Goal: Task Accomplishment & Management: Use online tool/utility

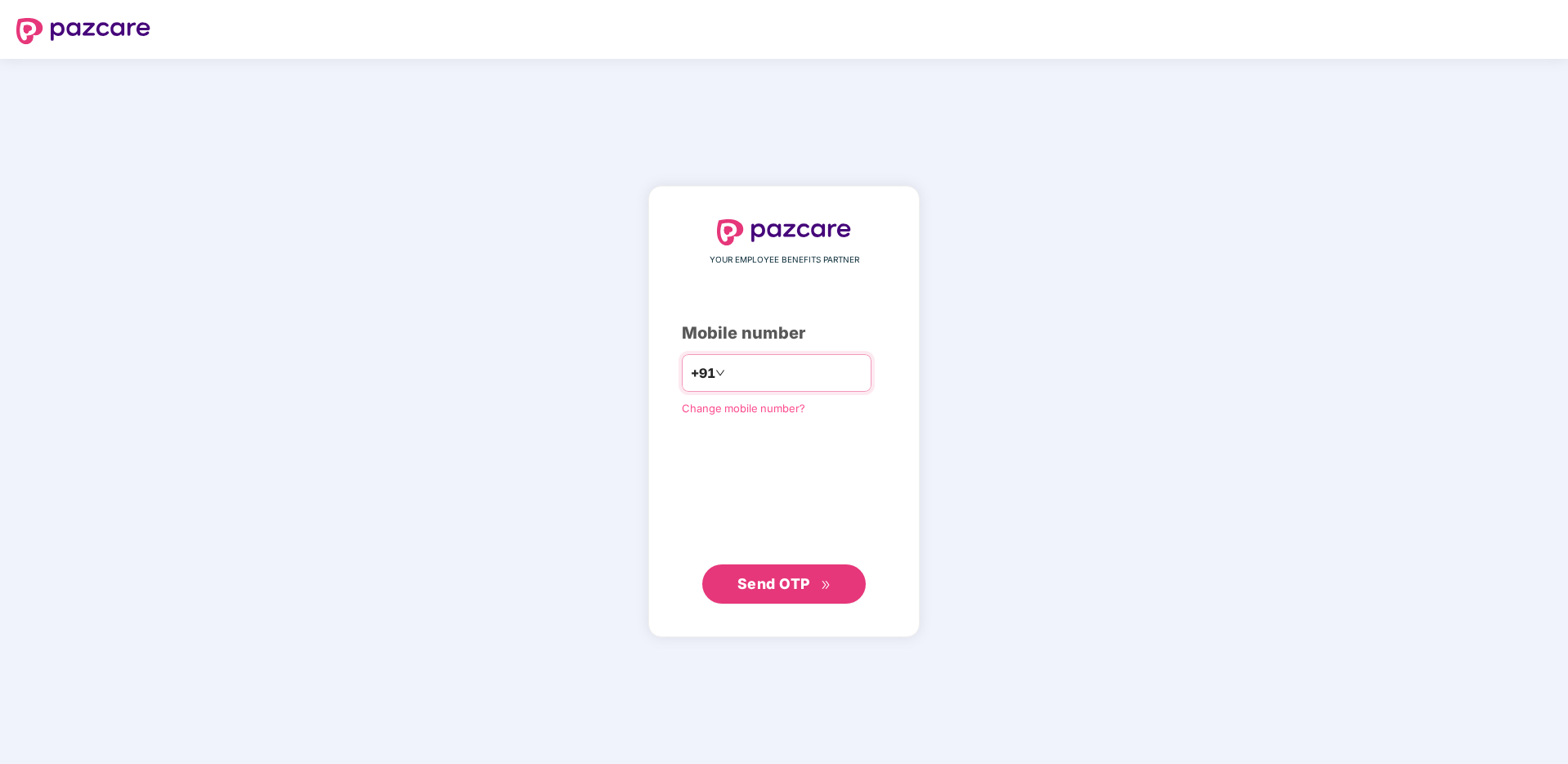
click at [762, 368] on input "number" at bounding box center [795, 373] width 134 height 26
type input "**********"
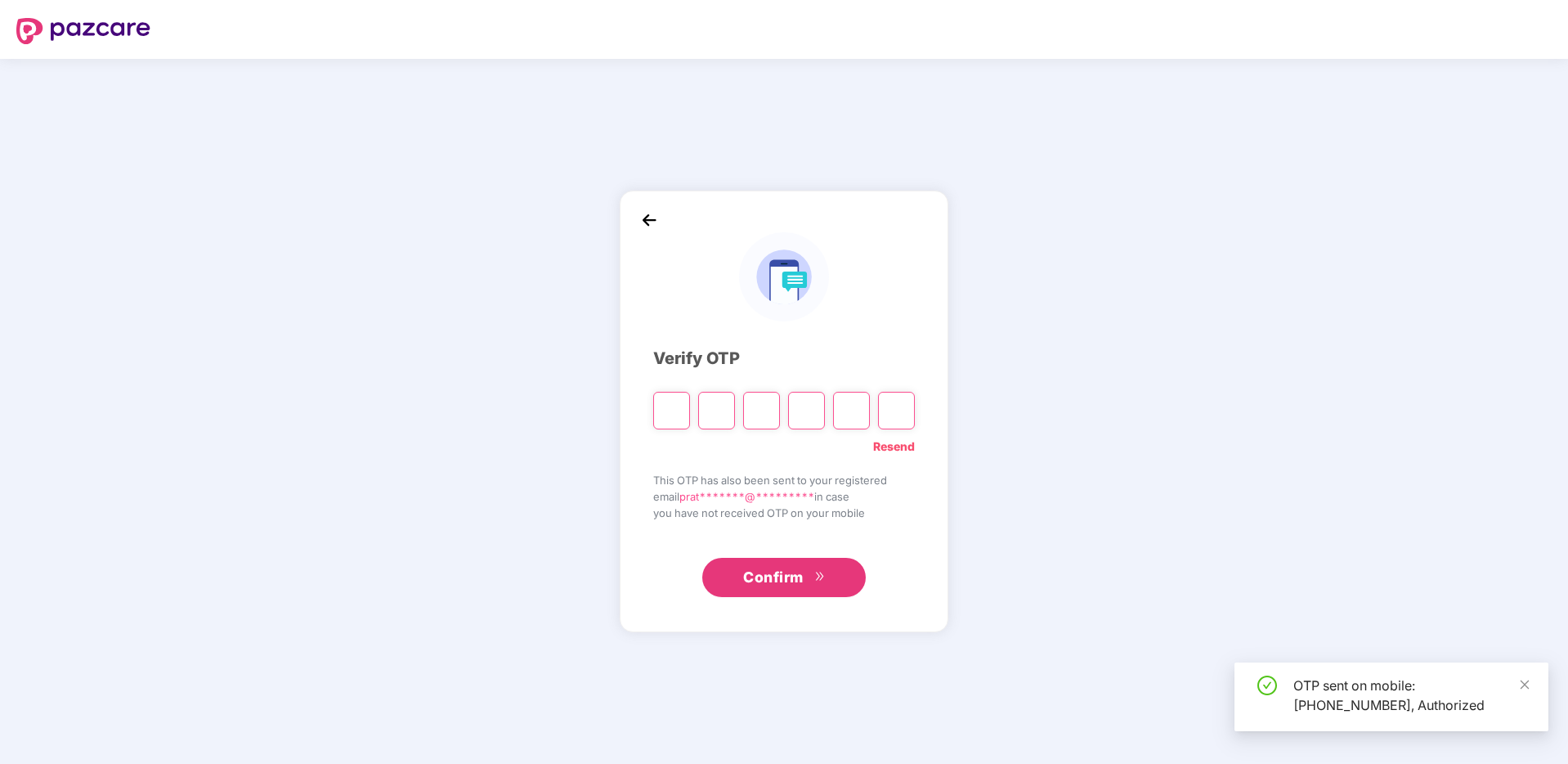
type input "*"
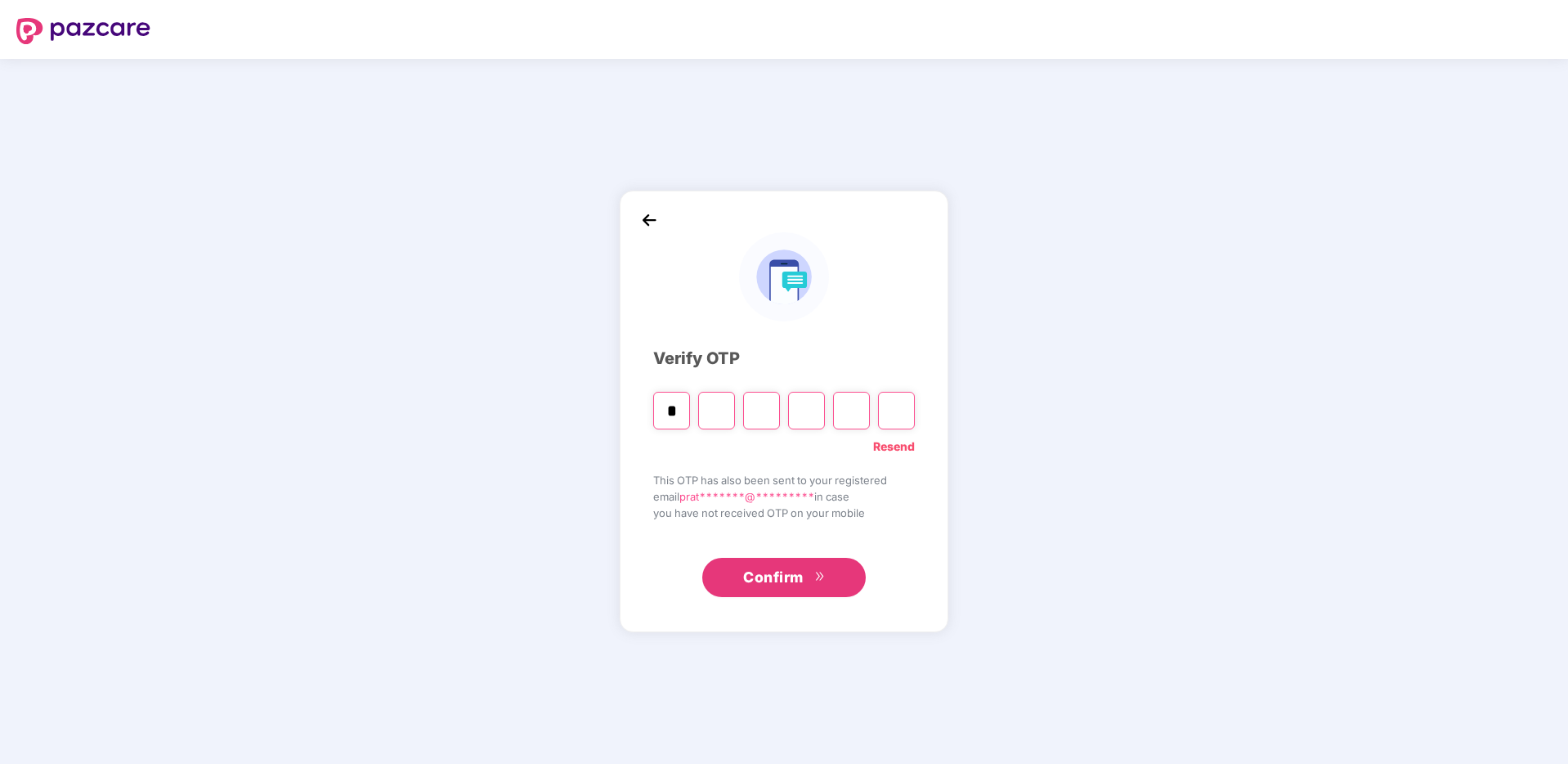
type input "*"
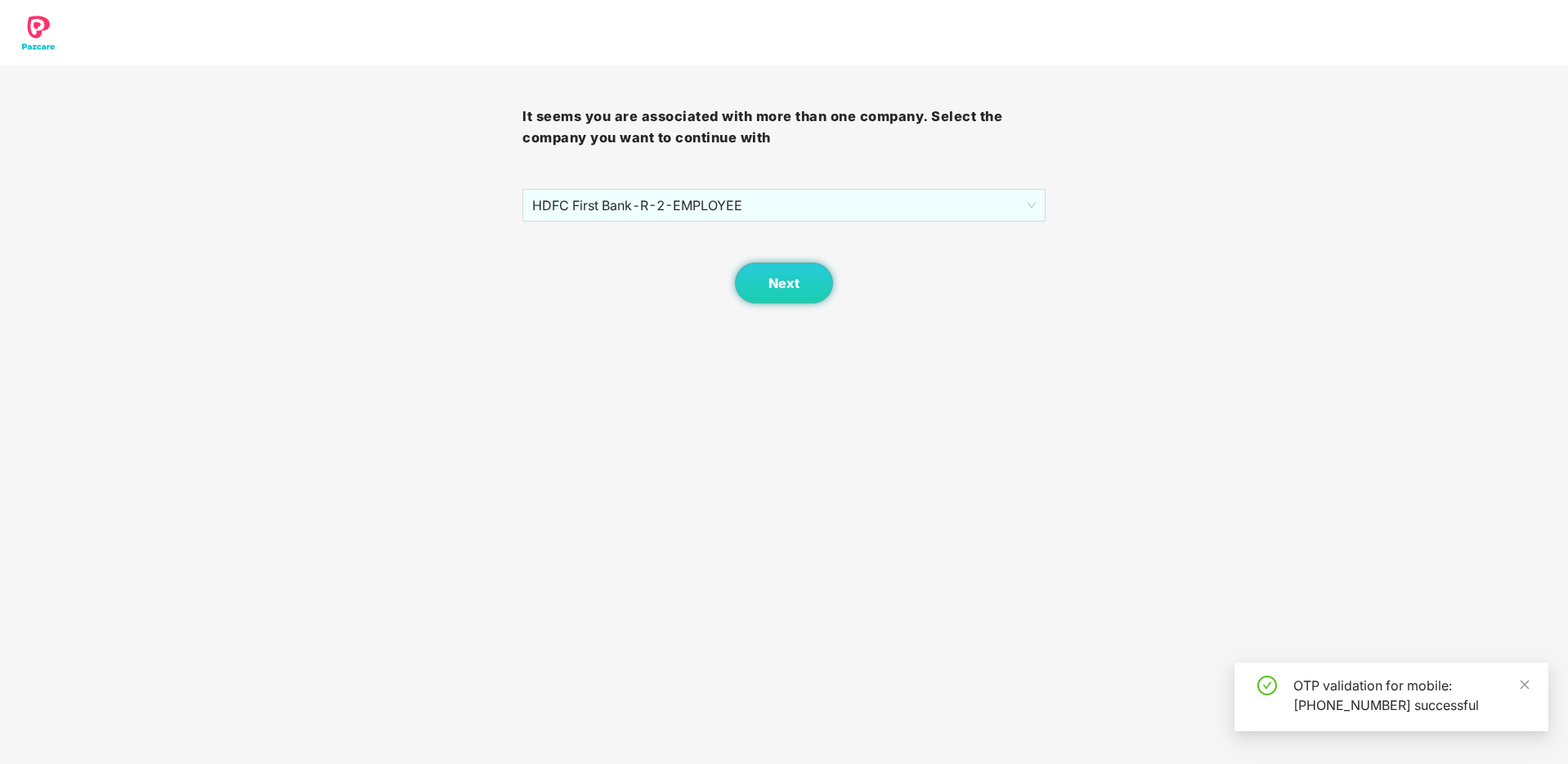
click at [625, 225] on div "Next" at bounding box center [784, 263] width 523 height 82
click at [625, 218] on span "HDFC First Bank - R-2 - EMPLOYEE" at bounding box center [784, 205] width 503 height 31
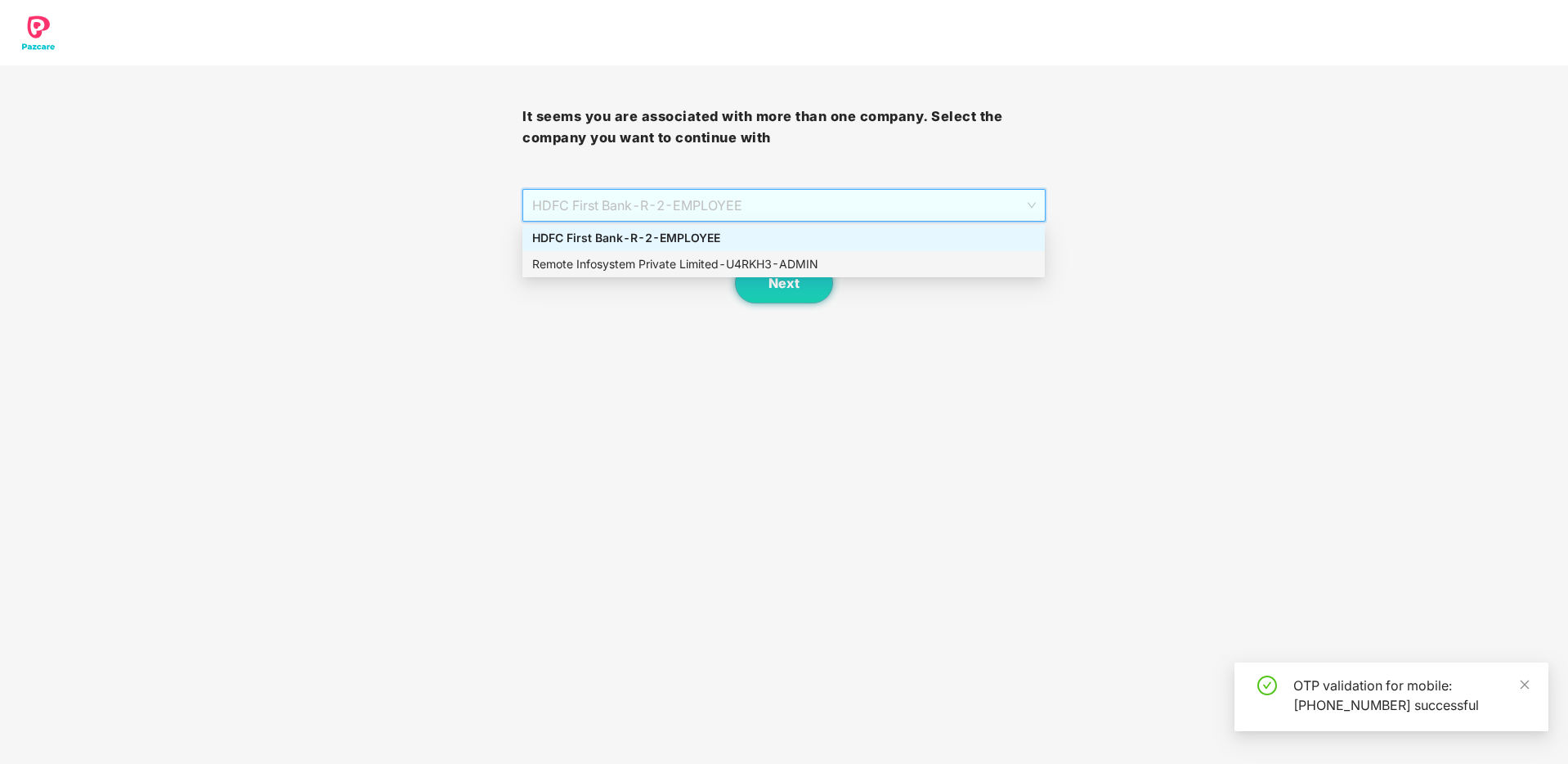
click at [630, 254] on div "Remote Infosystem Private Limited - U4RKH3 - ADMIN" at bounding box center [784, 264] width 523 height 26
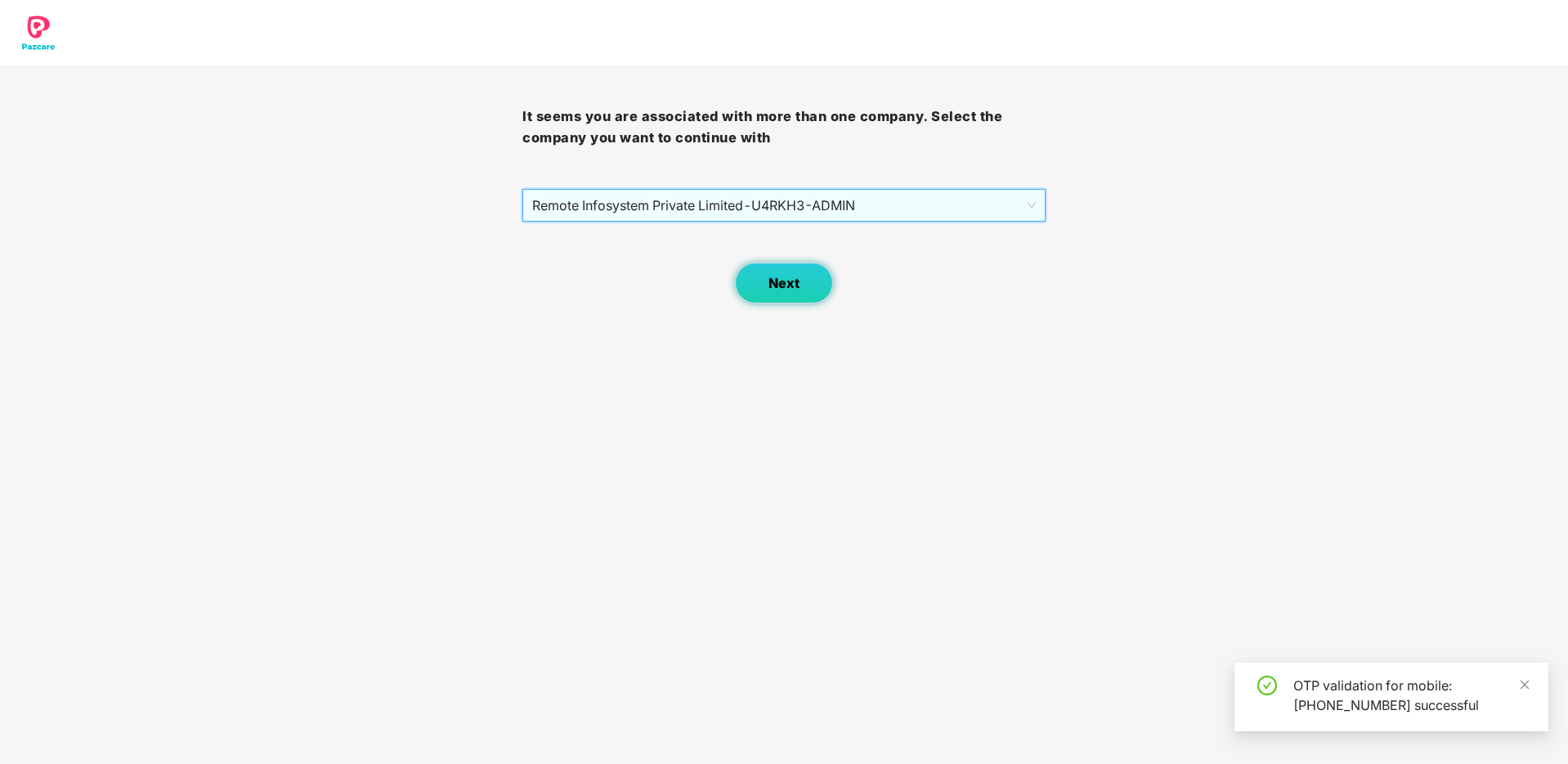
click at [794, 281] on span "Next" at bounding box center [784, 284] width 31 height 16
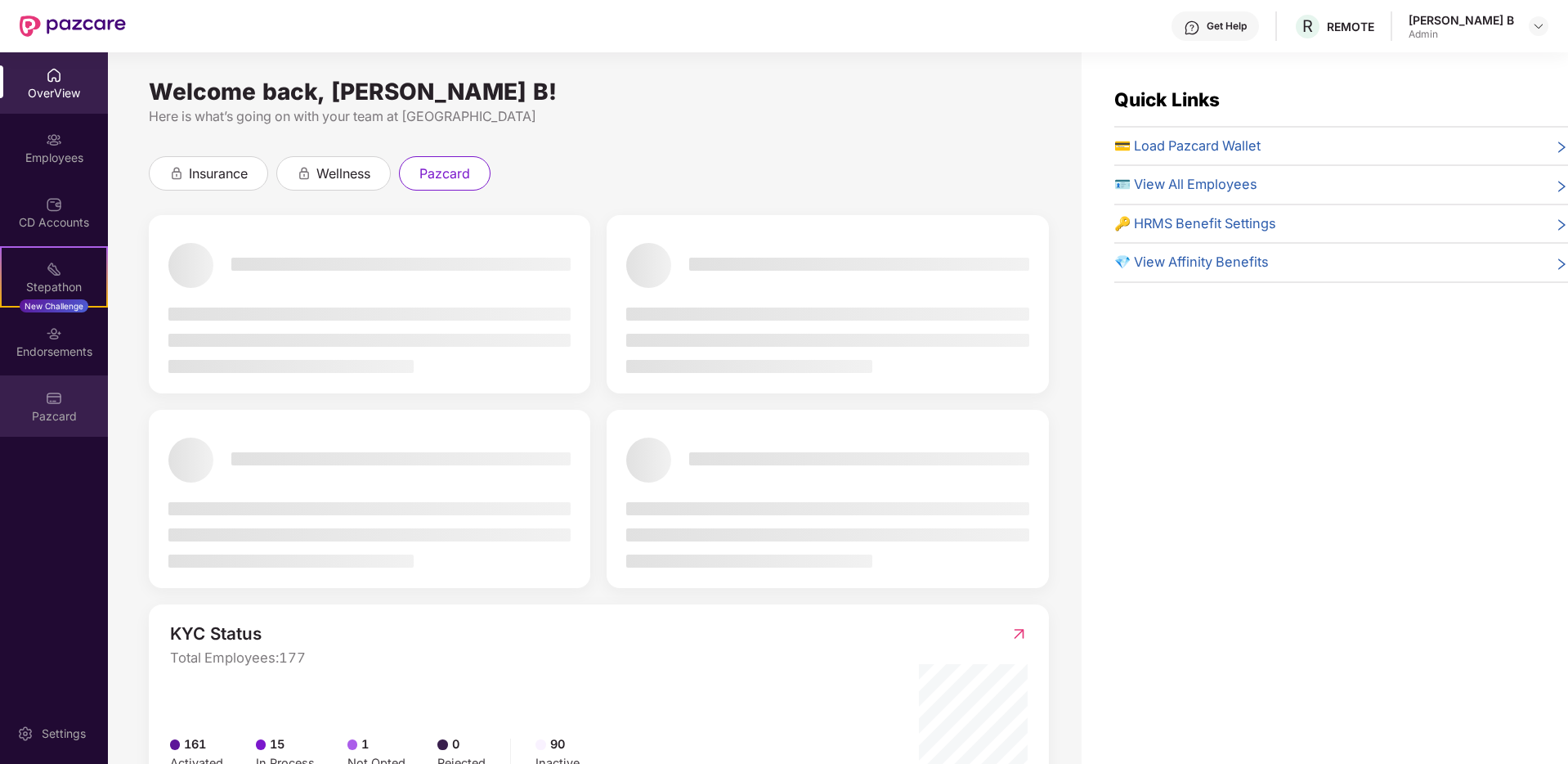
click at [74, 407] on div "Pazcard" at bounding box center [54, 406] width 108 height 61
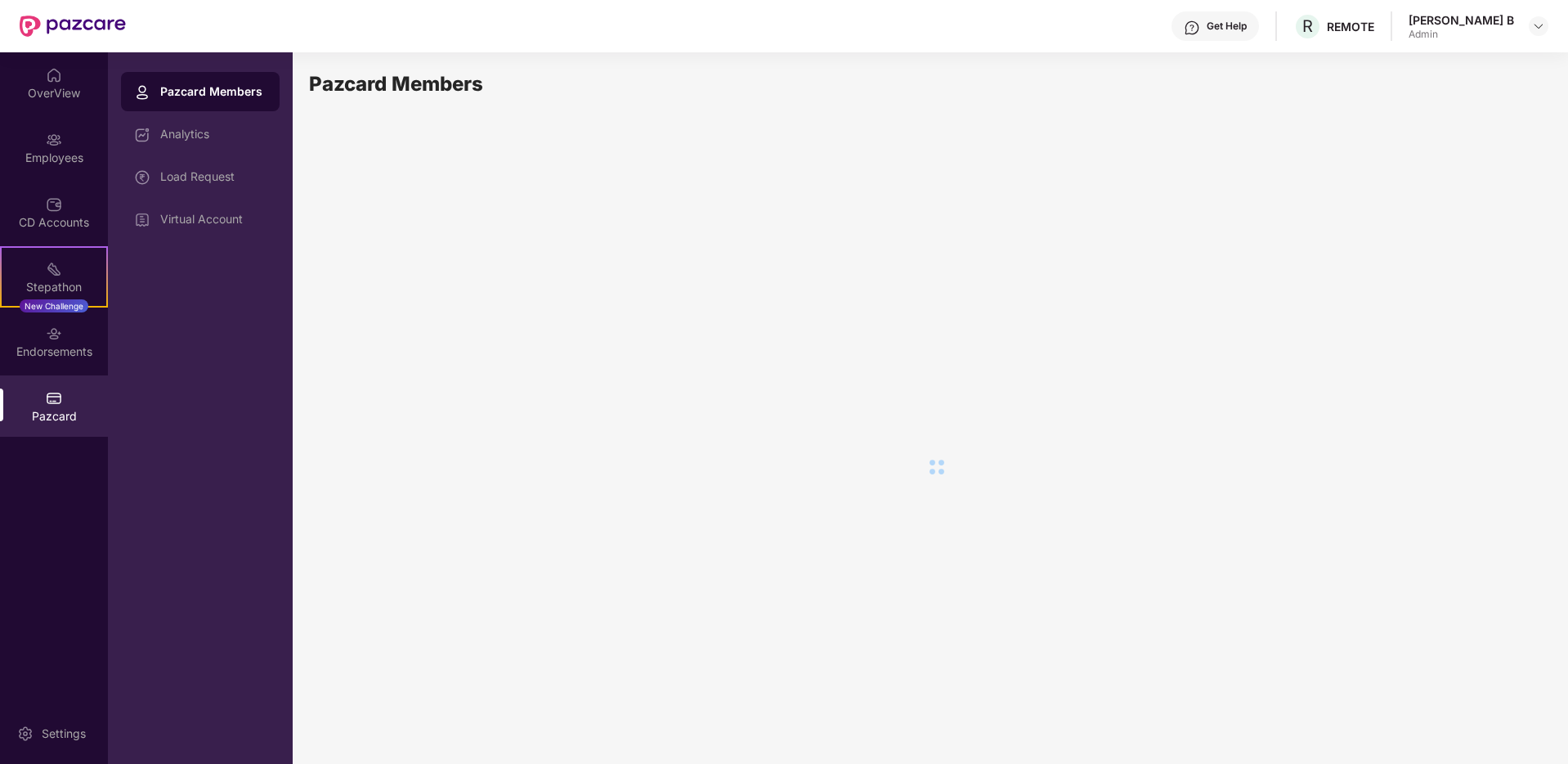
click at [208, 188] on div "Load Request" at bounding box center [200, 176] width 159 height 39
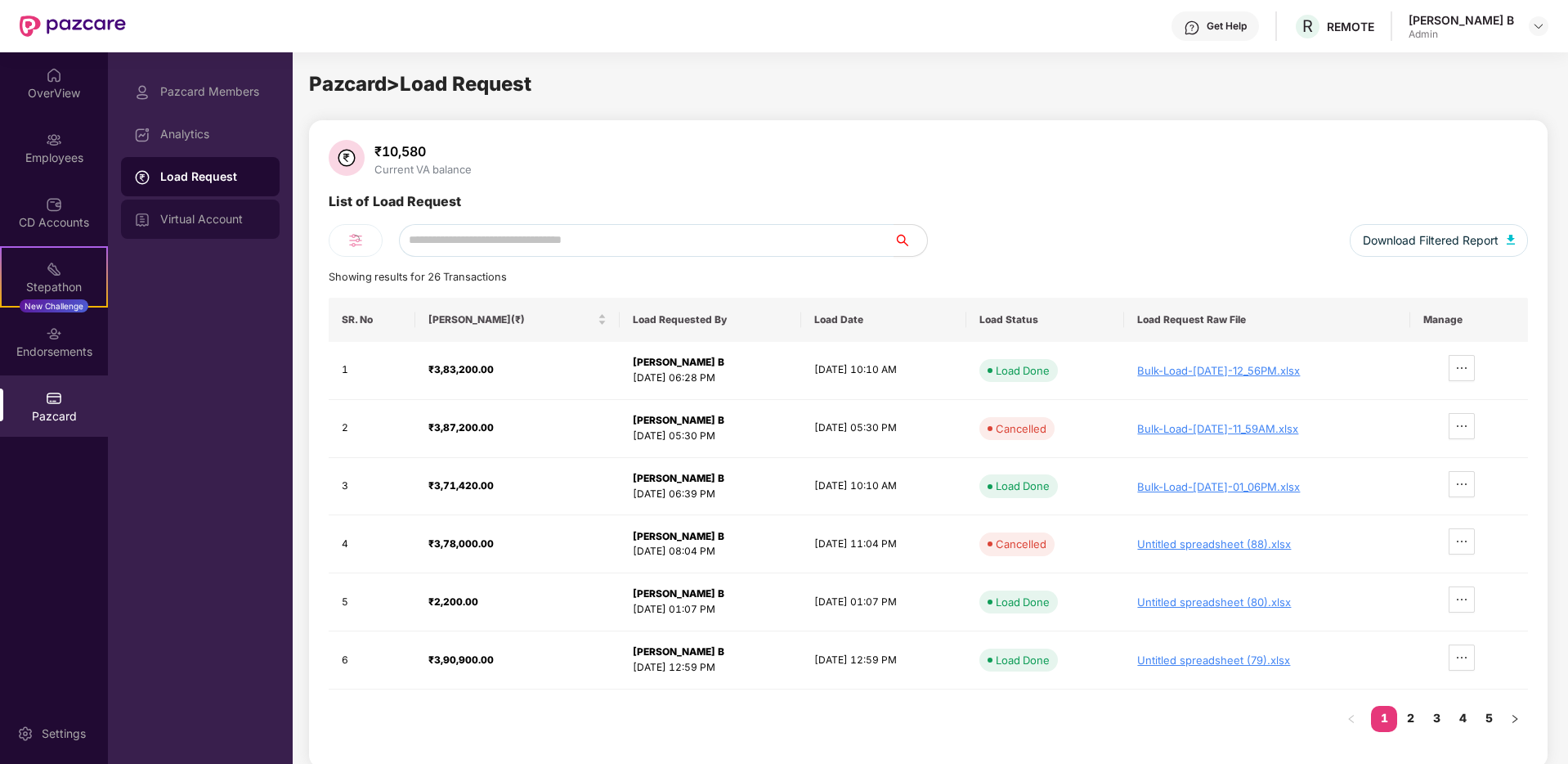
click at [219, 209] on div "Virtual Account" at bounding box center [200, 219] width 159 height 39
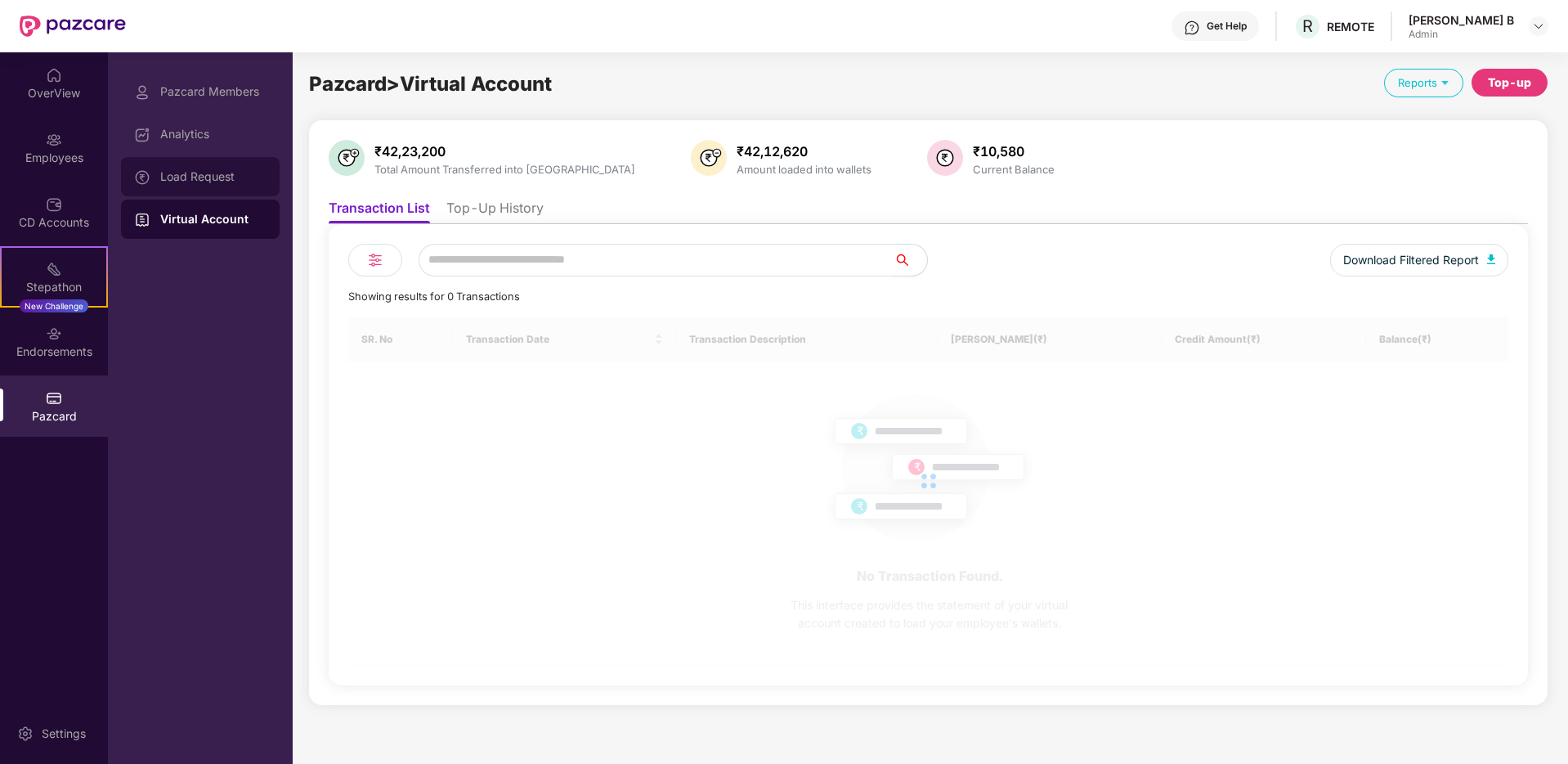
click at [218, 178] on div "Load Request" at bounding box center [213, 176] width 106 height 13
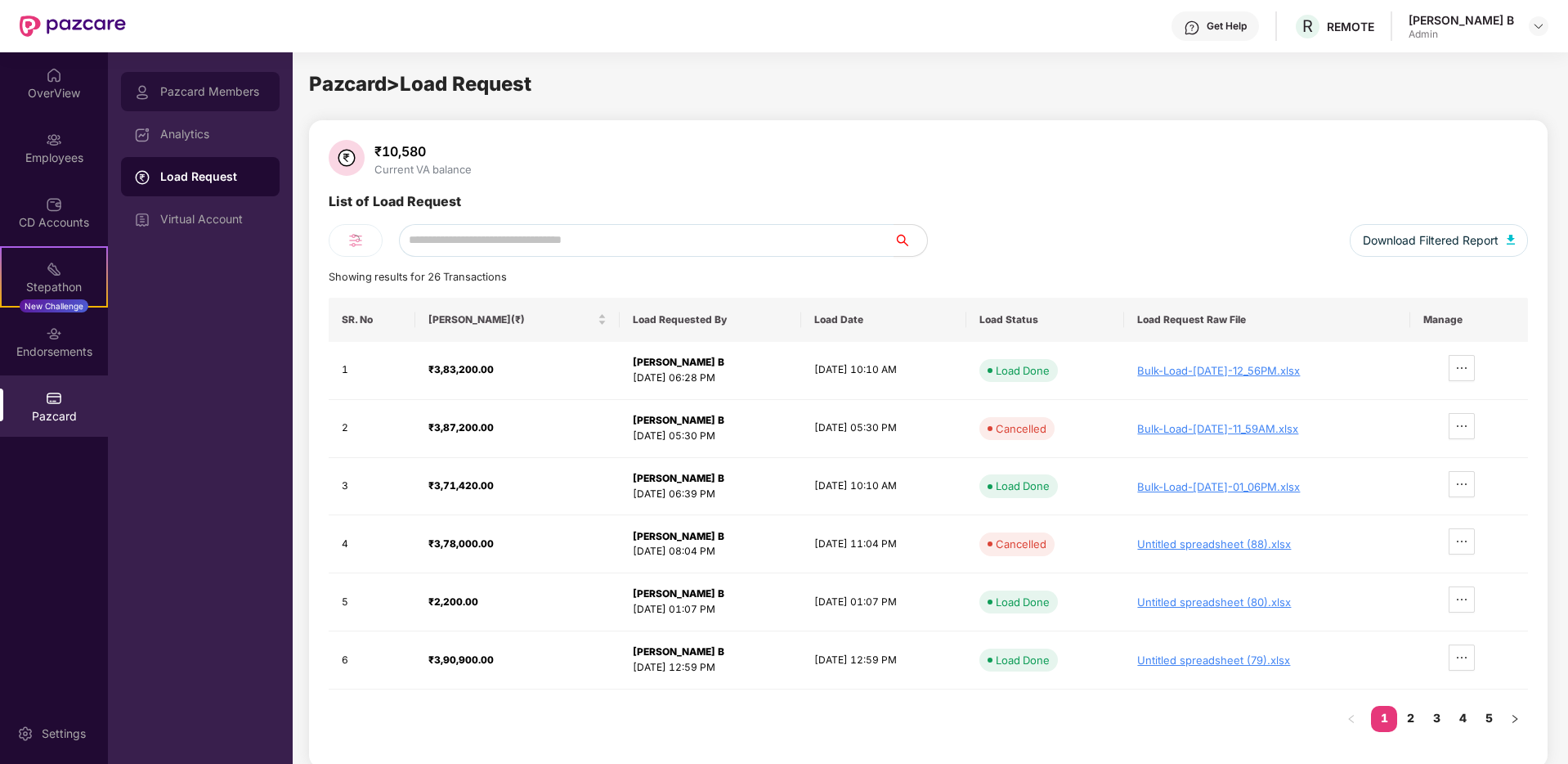
click at [220, 92] on div "Pazcard Members" at bounding box center [213, 91] width 106 height 13
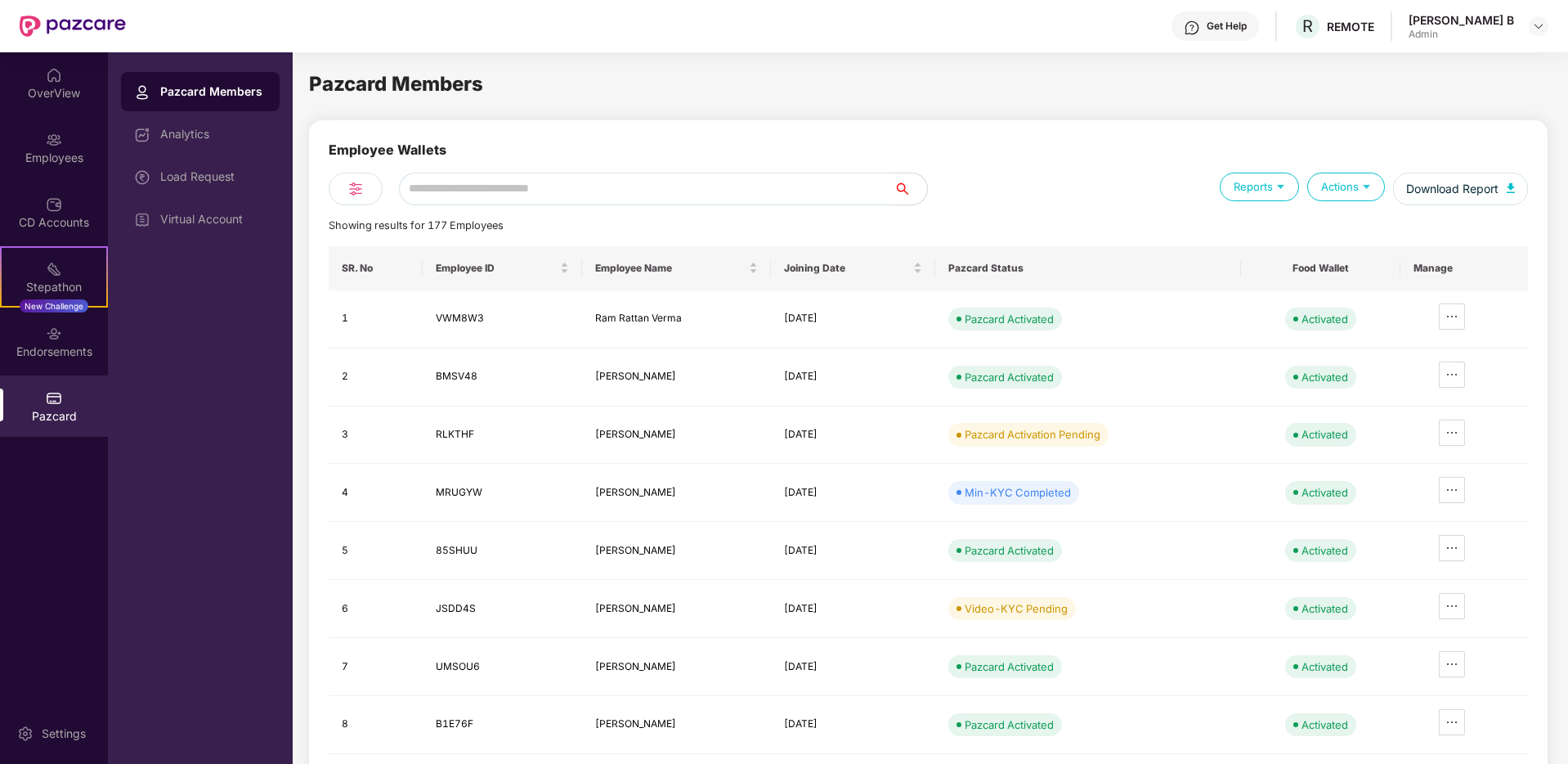
click at [1347, 188] on div "Actions" at bounding box center [1346, 187] width 78 height 29
click at [1338, 173] on div "Employee Wallets" at bounding box center [928, 189] width 1199 height 33
click at [1342, 180] on div "Actions" at bounding box center [1346, 187] width 78 height 29
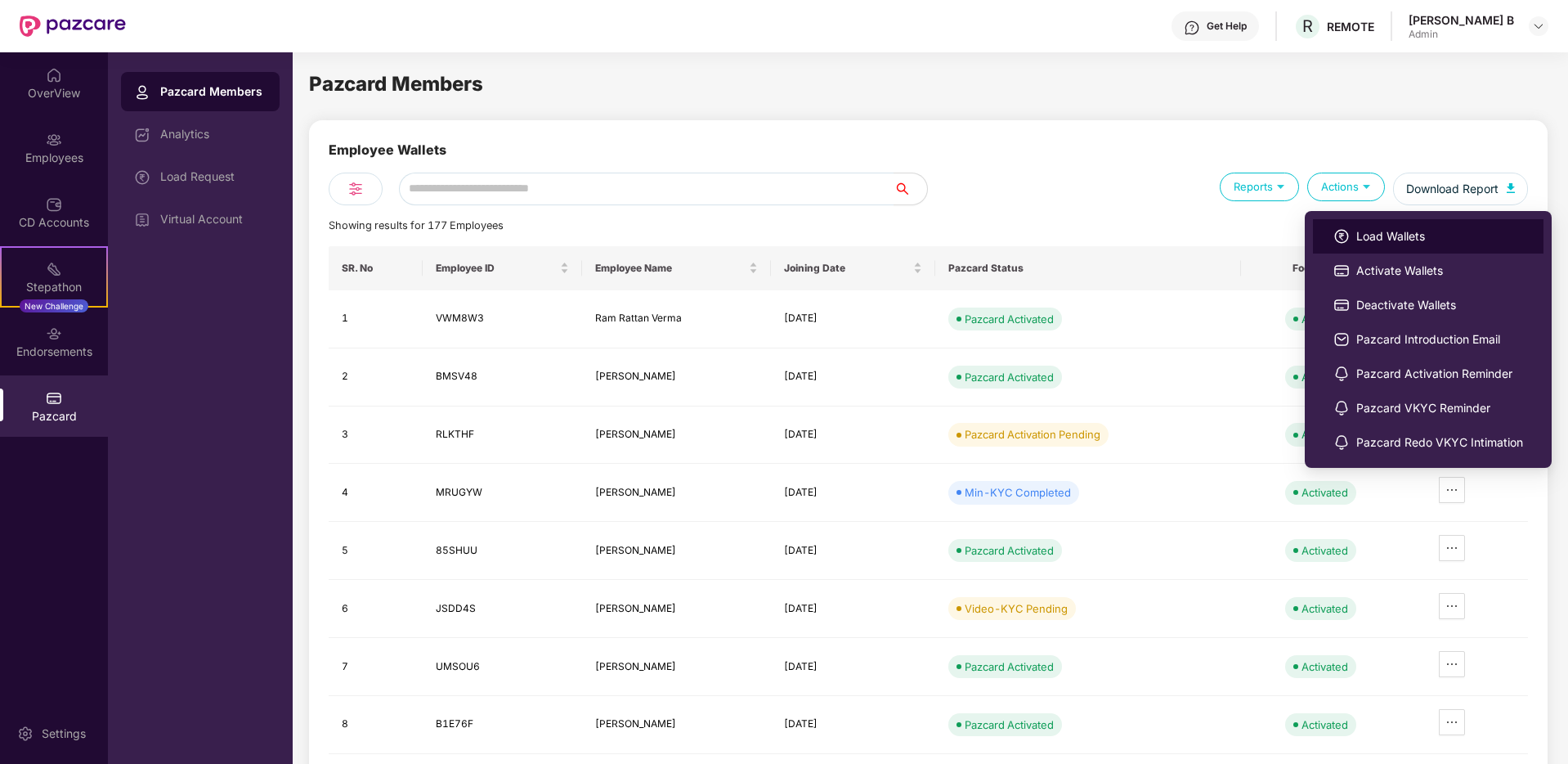
click at [1373, 223] on li "Load Wallets" at bounding box center [1428, 236] width 231 height 34
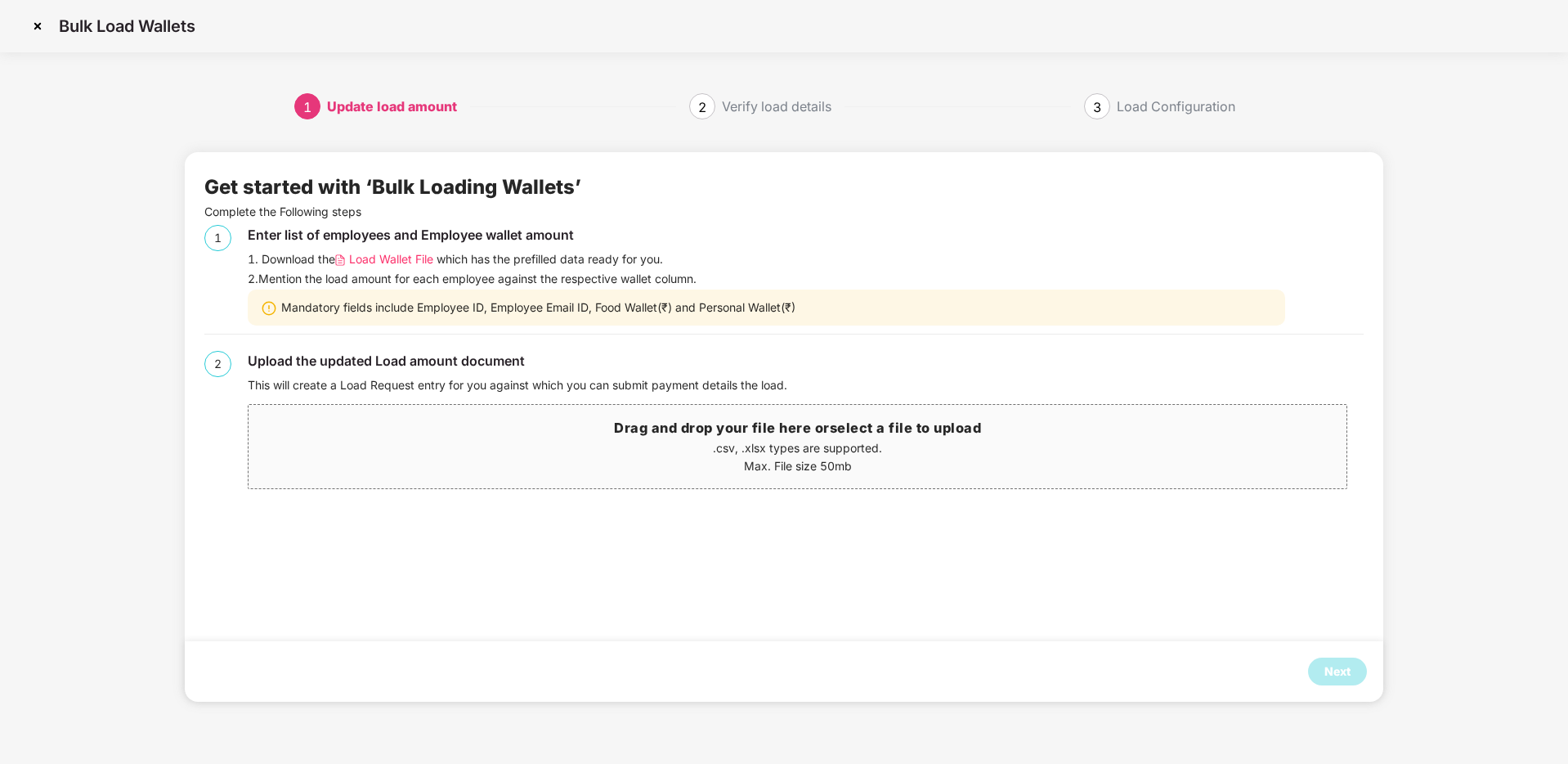
click at [394, 263] on span "Load Wallet File" at bounding box center [391, 259] width 84 height 18
click at [853, 428] on span "select a file to upload" at bounding box center [906, 428] width 152 height 16
click at [1320, 661] on div "Next" at bounding box center [1337, 672] width 59 height 28
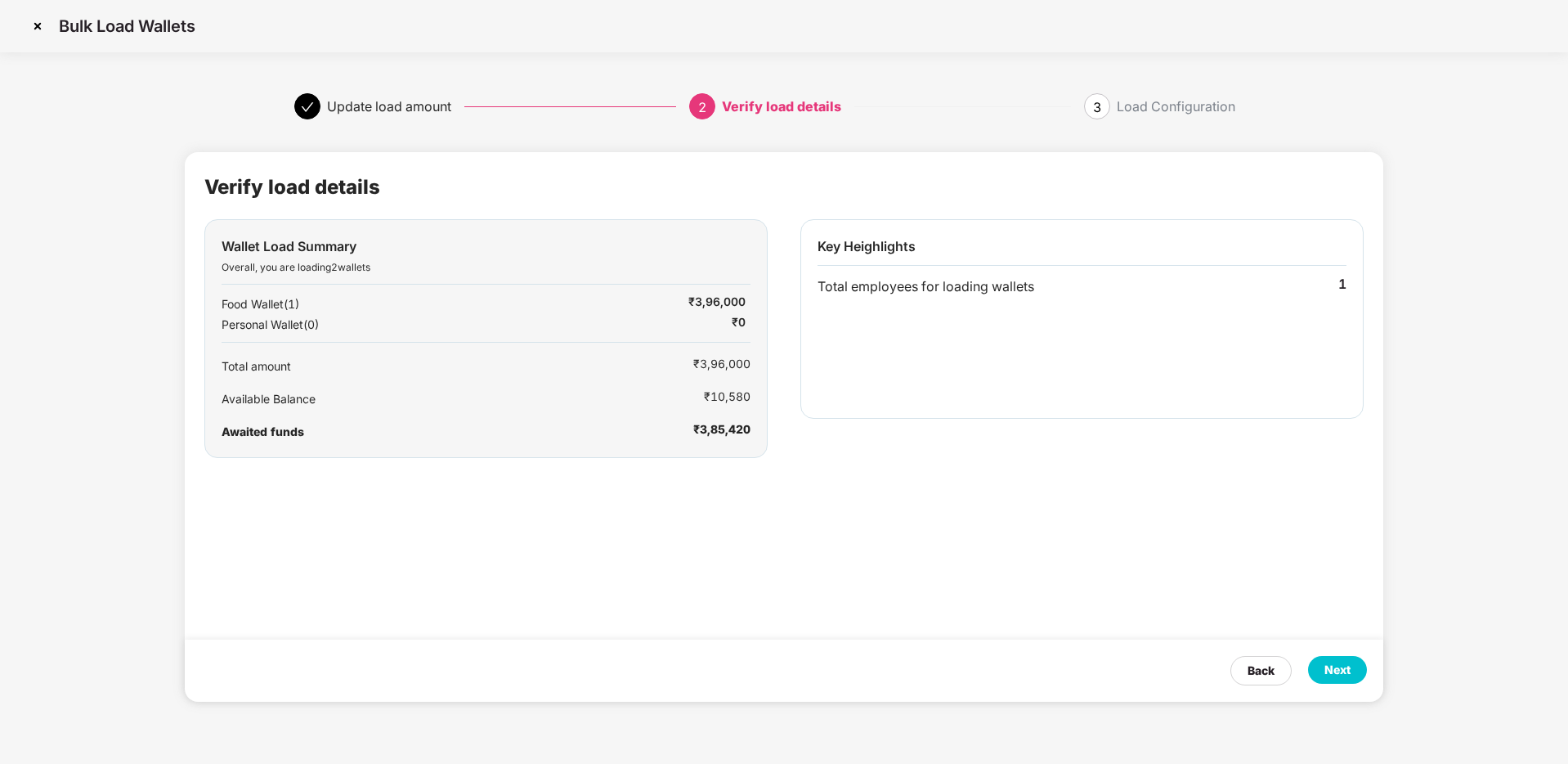
click at [1339, 673] on div "Next" at bounding box center [1338, 670] width 26 height 18
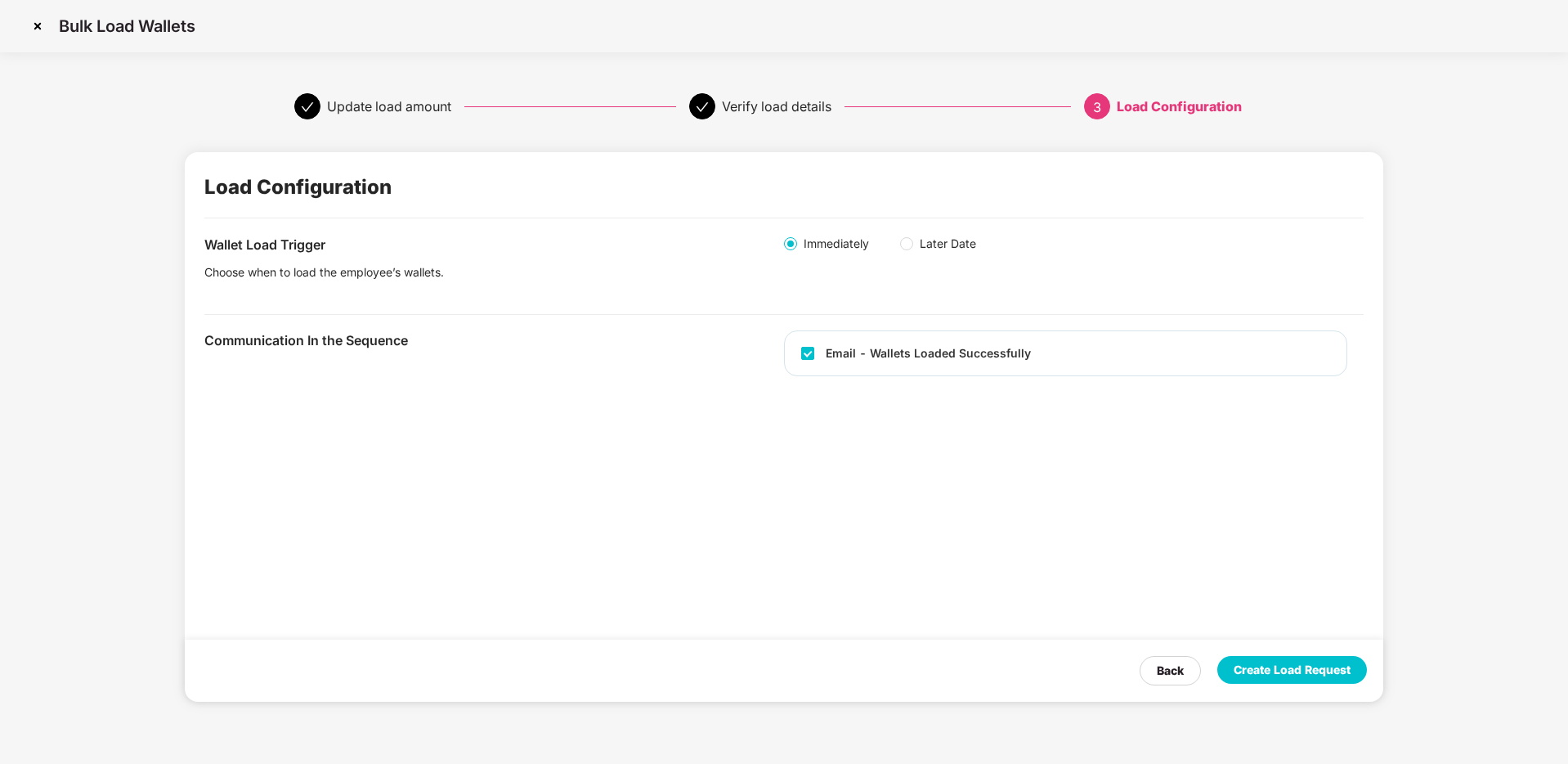
click at [920, 245] on span "Later Date" at bounding box center [948, 244] width 70 height 18
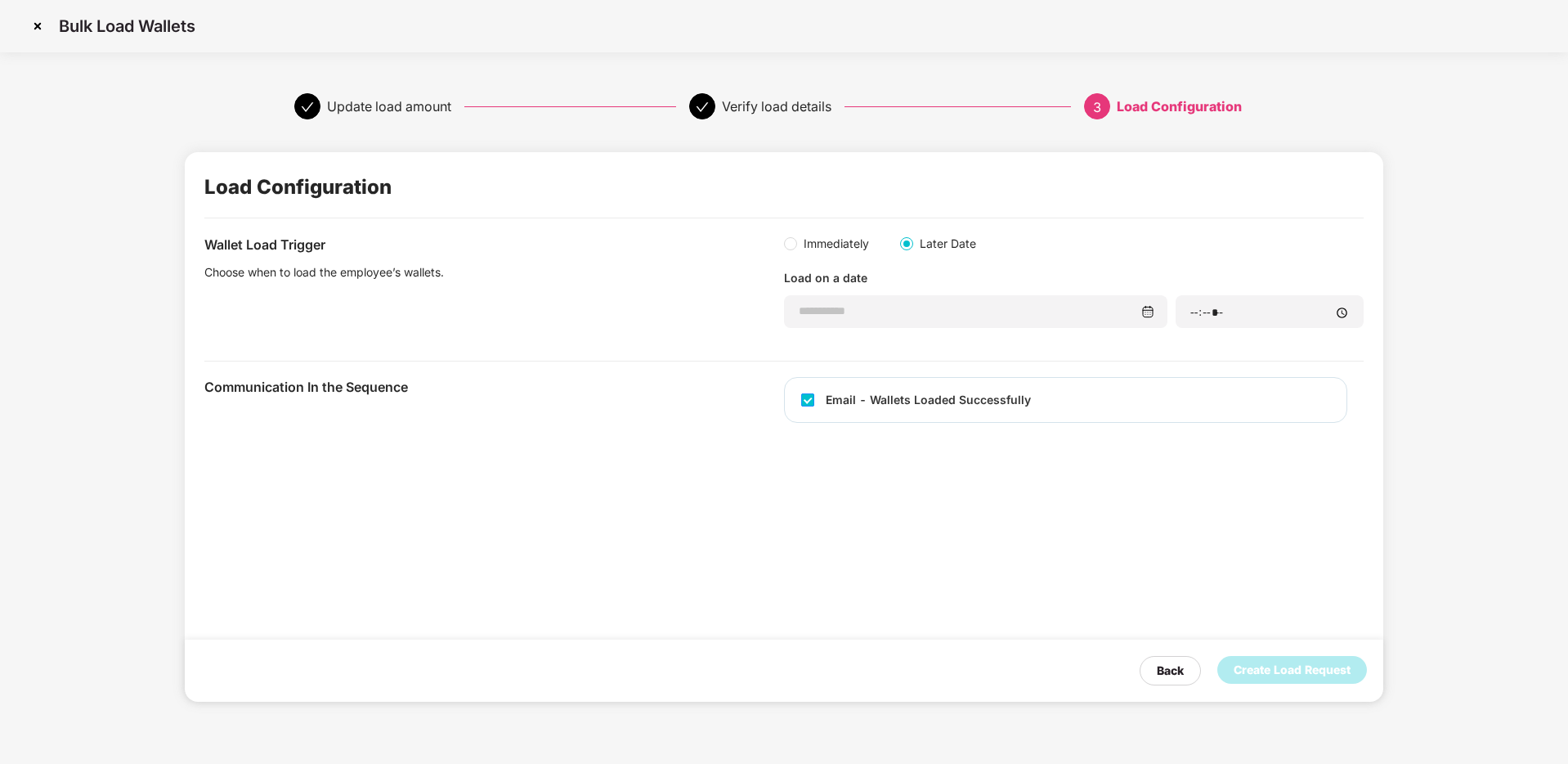
click at [932, 403] on div "Email - Wallets Loaded Successfully" at bounding box center [927, 400] width 205 height 18
click at [961, 317] on input at bounding box center [969, 311] width 343 height 17
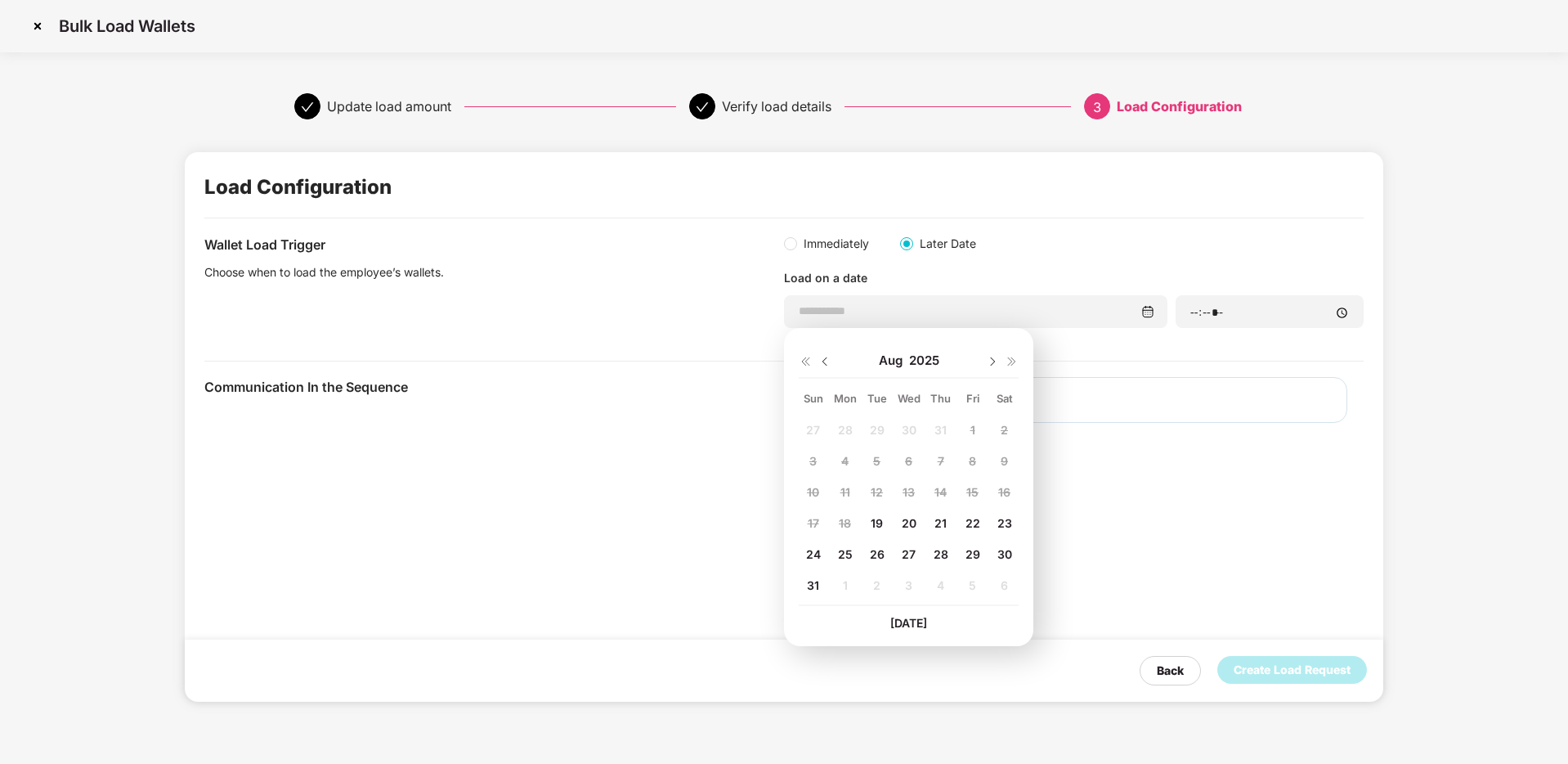
click at [810, 589] on span "31" at bounding box center [813, 586] width 12 height 14
type input "**********"
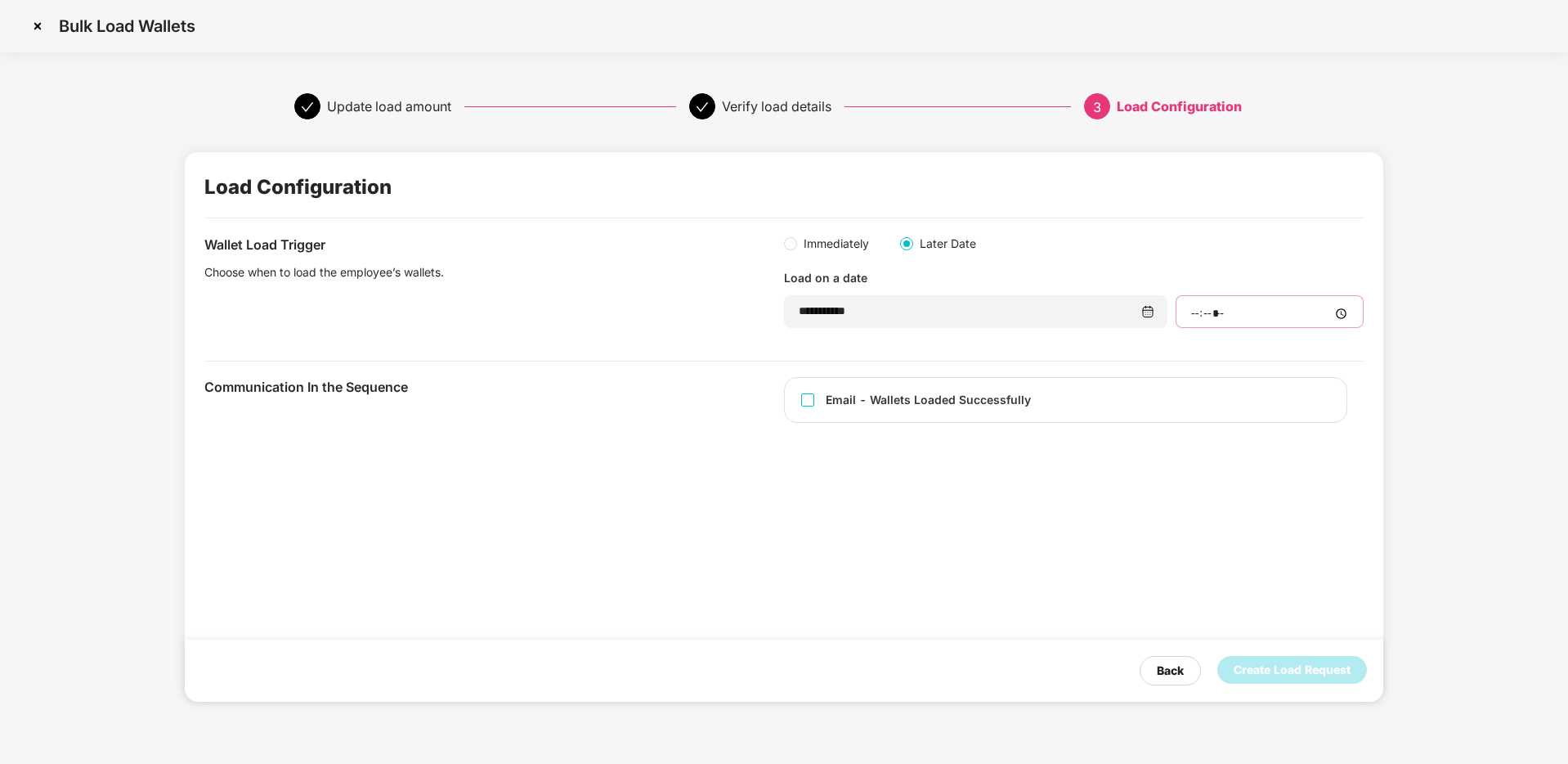
click at [1236, 309] on input "time" at bounding box center [1270, 313] width 160 height 17
click at [1199, 314] on input "time" at bounding box center [1270, 313] width 160 height 17
click at [1197, 314] on input "time" at bounding box center [1270, 313] width 160 height 17
click at [1205, 309] on input "time" at bounding box center [1270, 313] width 160 height 17
drag, startPoint x: 1332, startPoint y: 309, endPoint x: 1349, endPoint y: 310, distance: 17.0
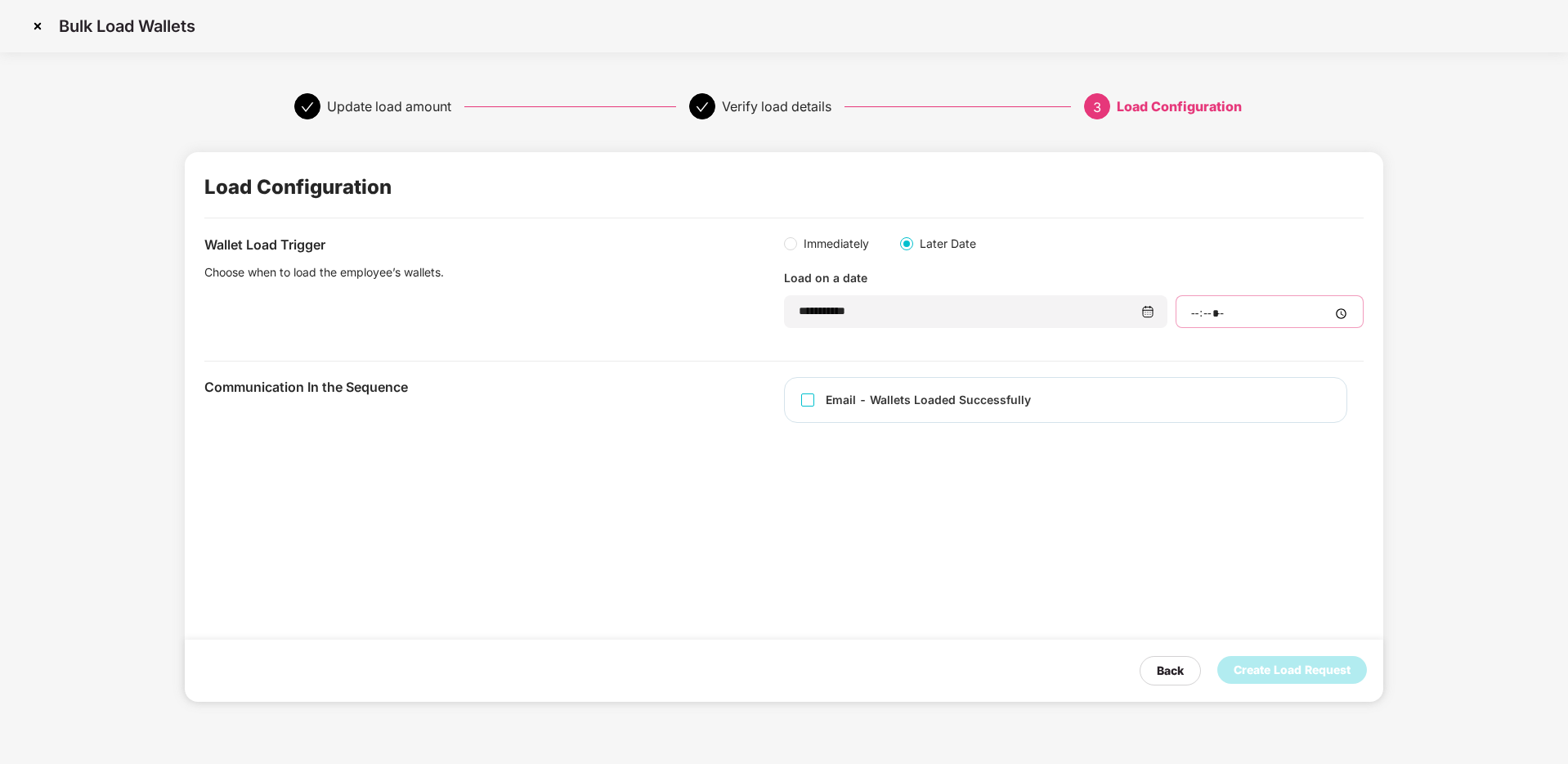
click at [1337, 309] on input "time" at bounding box center [1270, 313] width 160 height 17
click at [1352, 311] on div at bounding box center [1270, 311] width 188 height 33
click at [1341, 311] on input "time" at bounding box center [1270, 313] width 160 height 17
type input "*****"
click at [1395, 474] on div "**********" at bounding box center [784, 426] width 1307 height 615
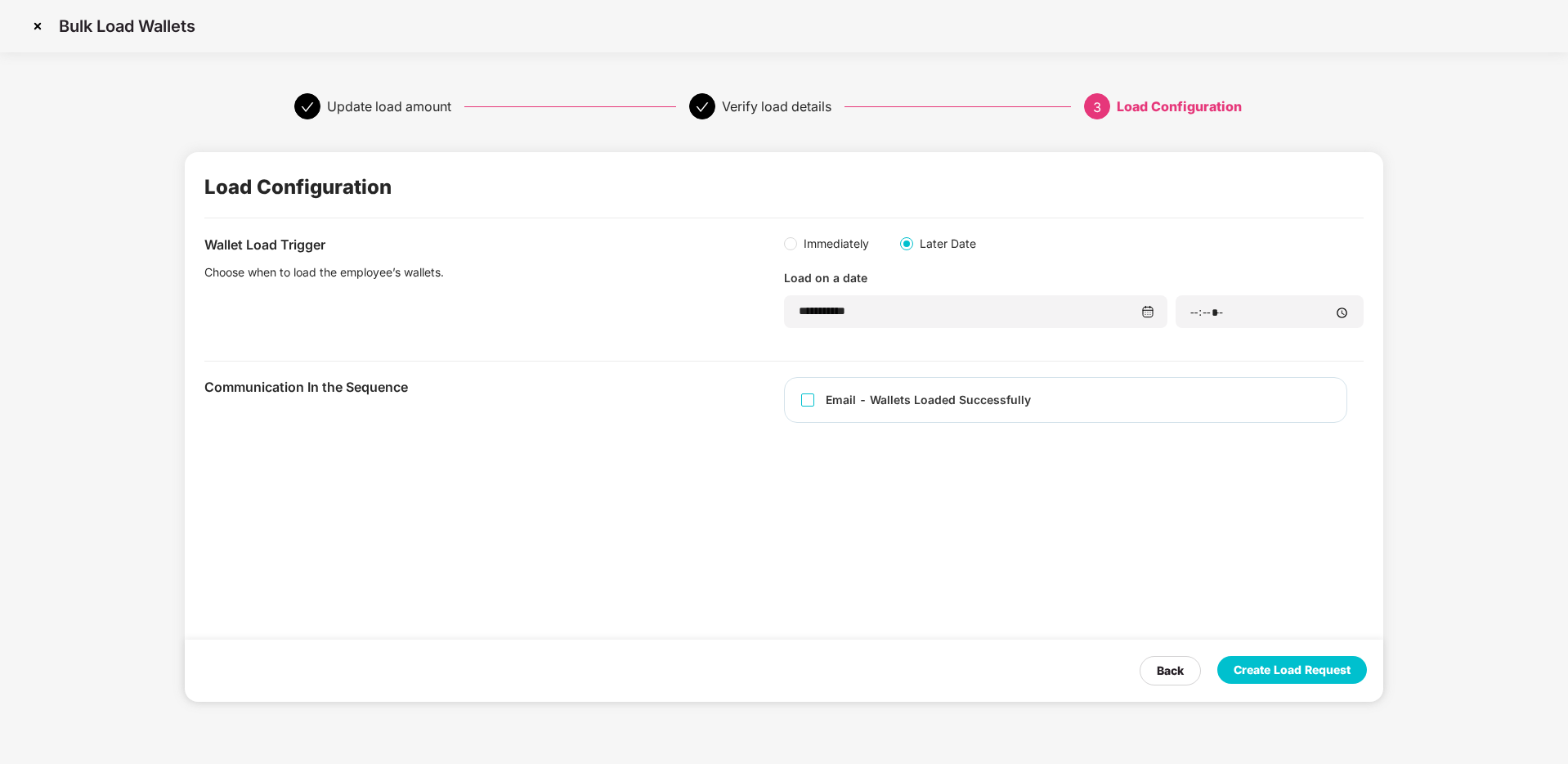
click at [1306, 684] on div "Create Load Request" at bounding box center [1292, 670] width 150 height 28
